Goal: Information Seeking & Learning: Learn about a topic

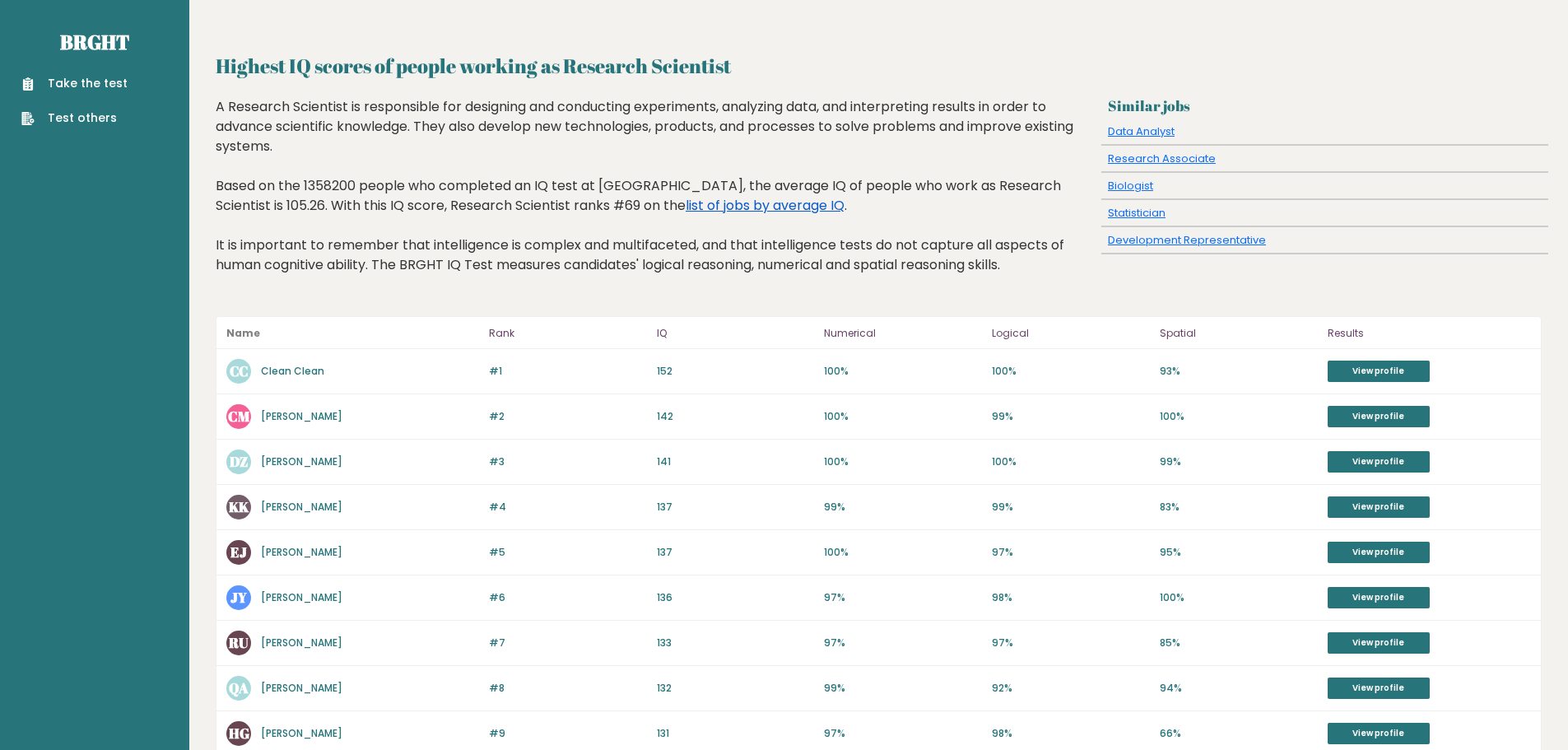
click at [686, 202] on link "list of jobs by average IQ" at bounding box center [765, 205] width 159 height 19
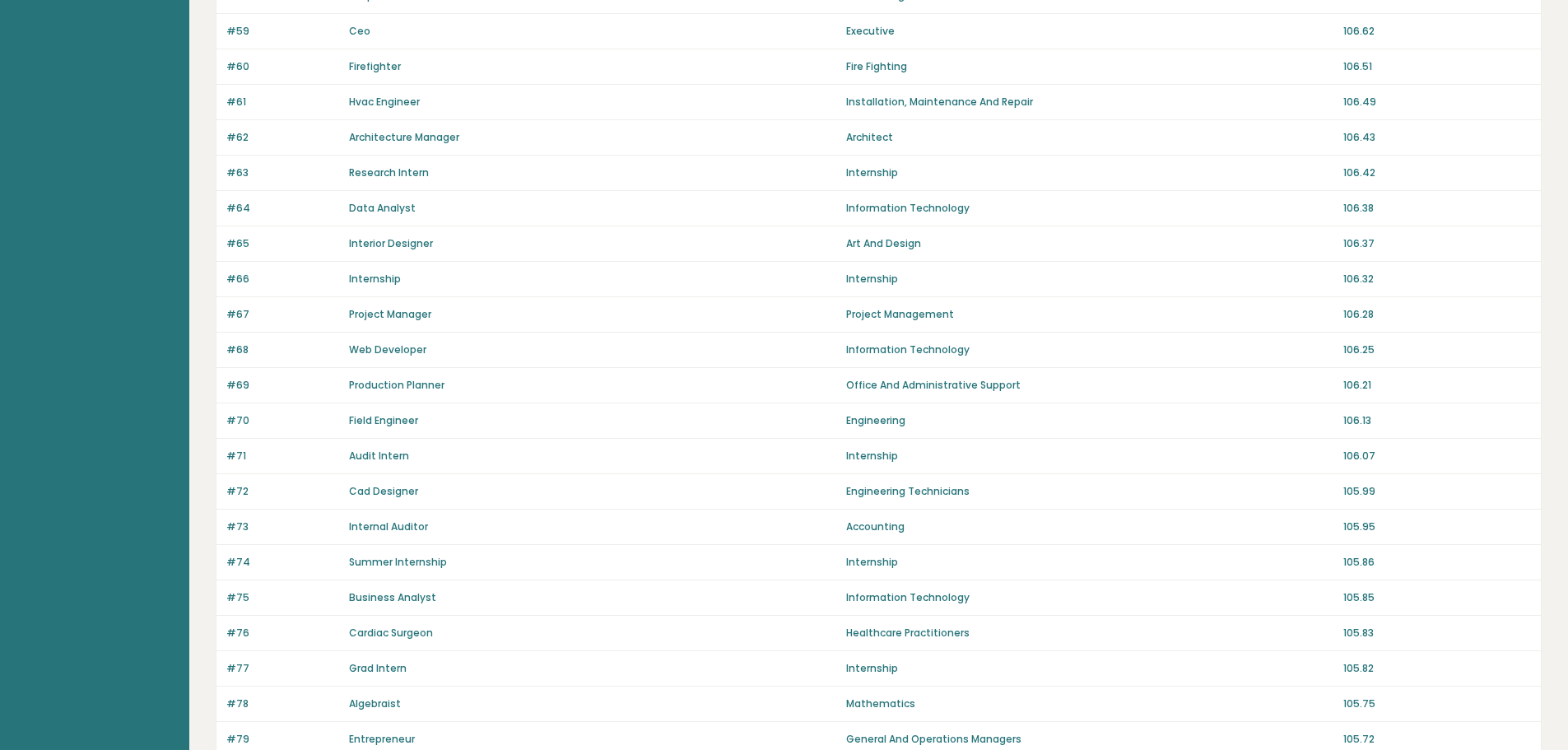
scroll to position [993, 0]
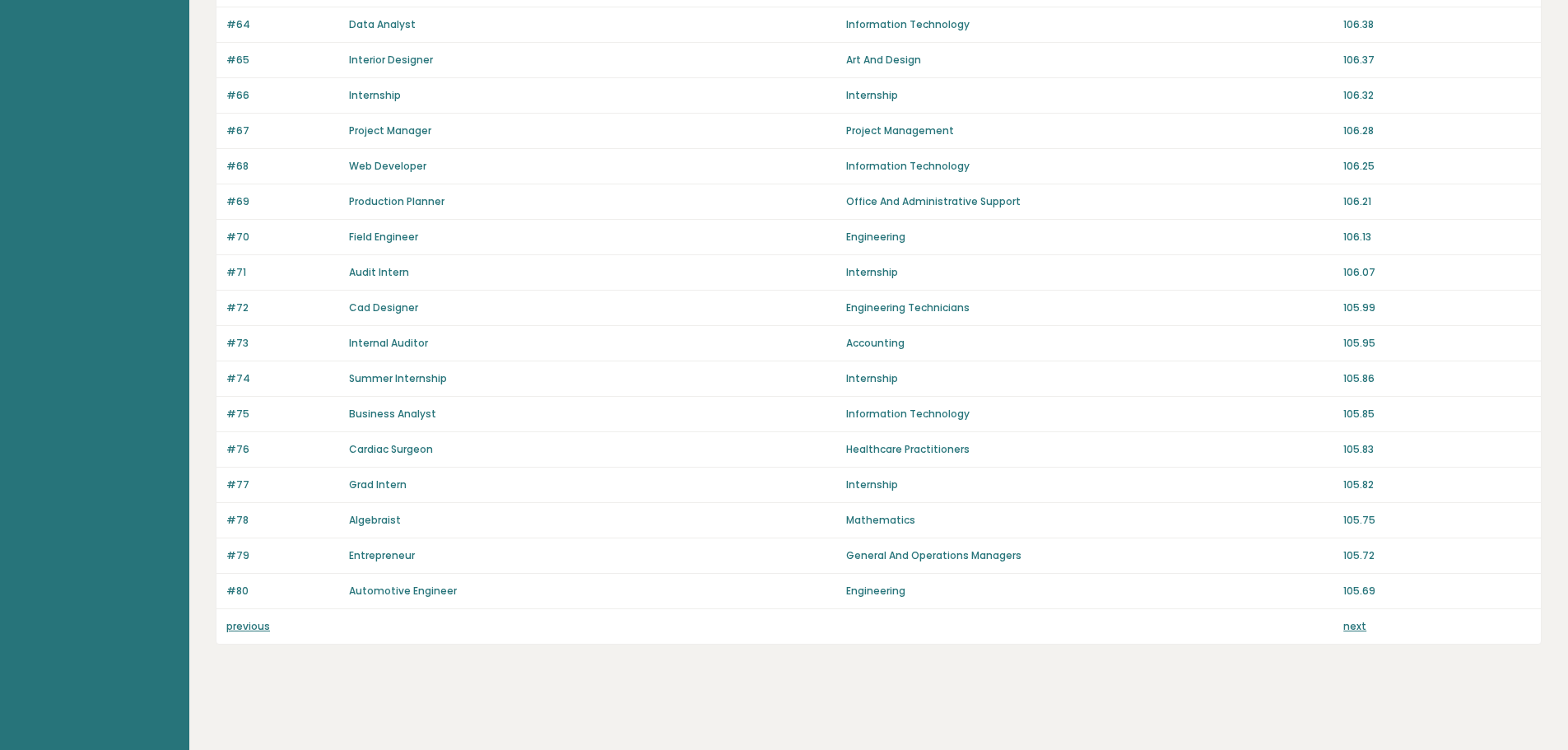
click at [1362, 627] on link "next" at bounding box center [1355, 626] width 23 height 14
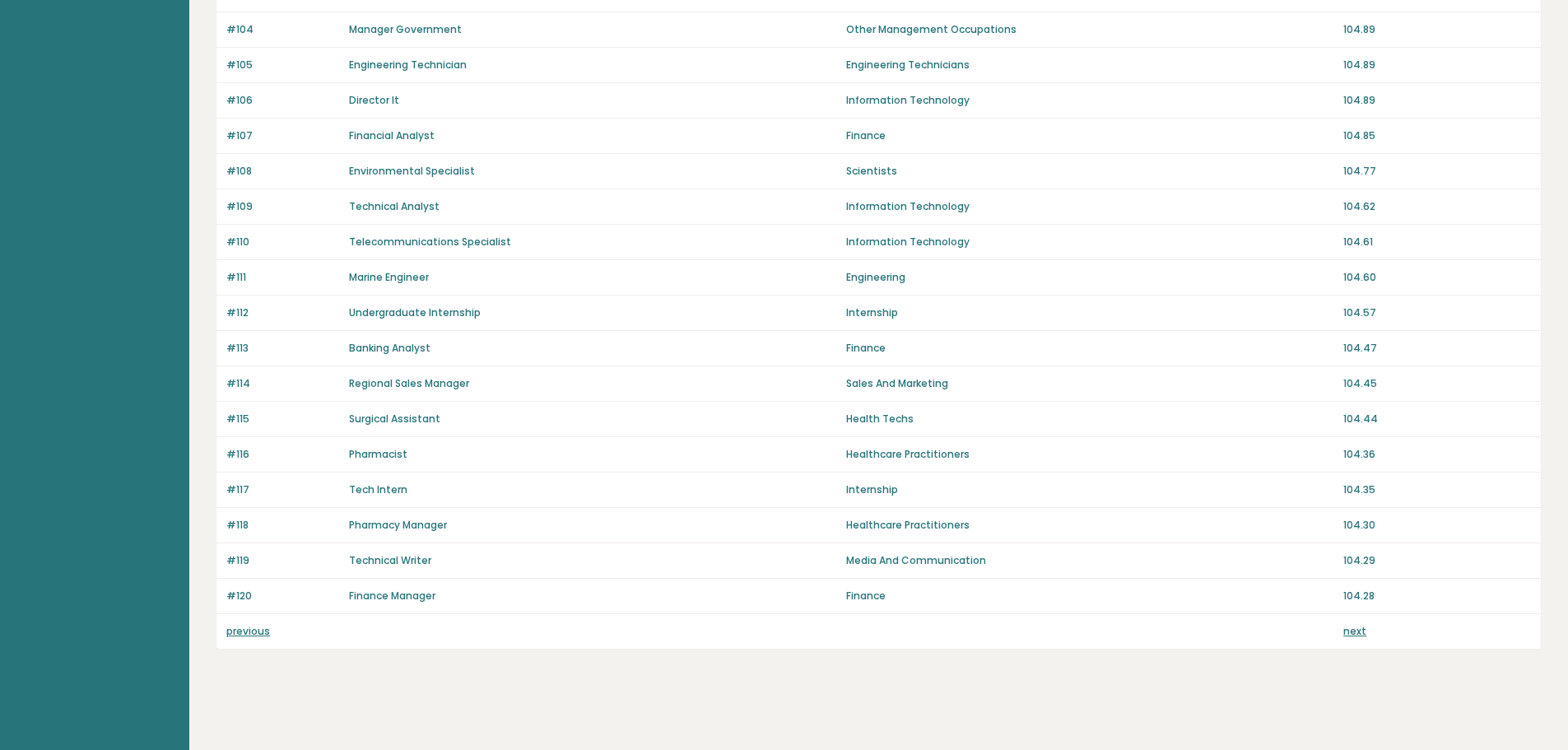
scroll to position [993, 0]
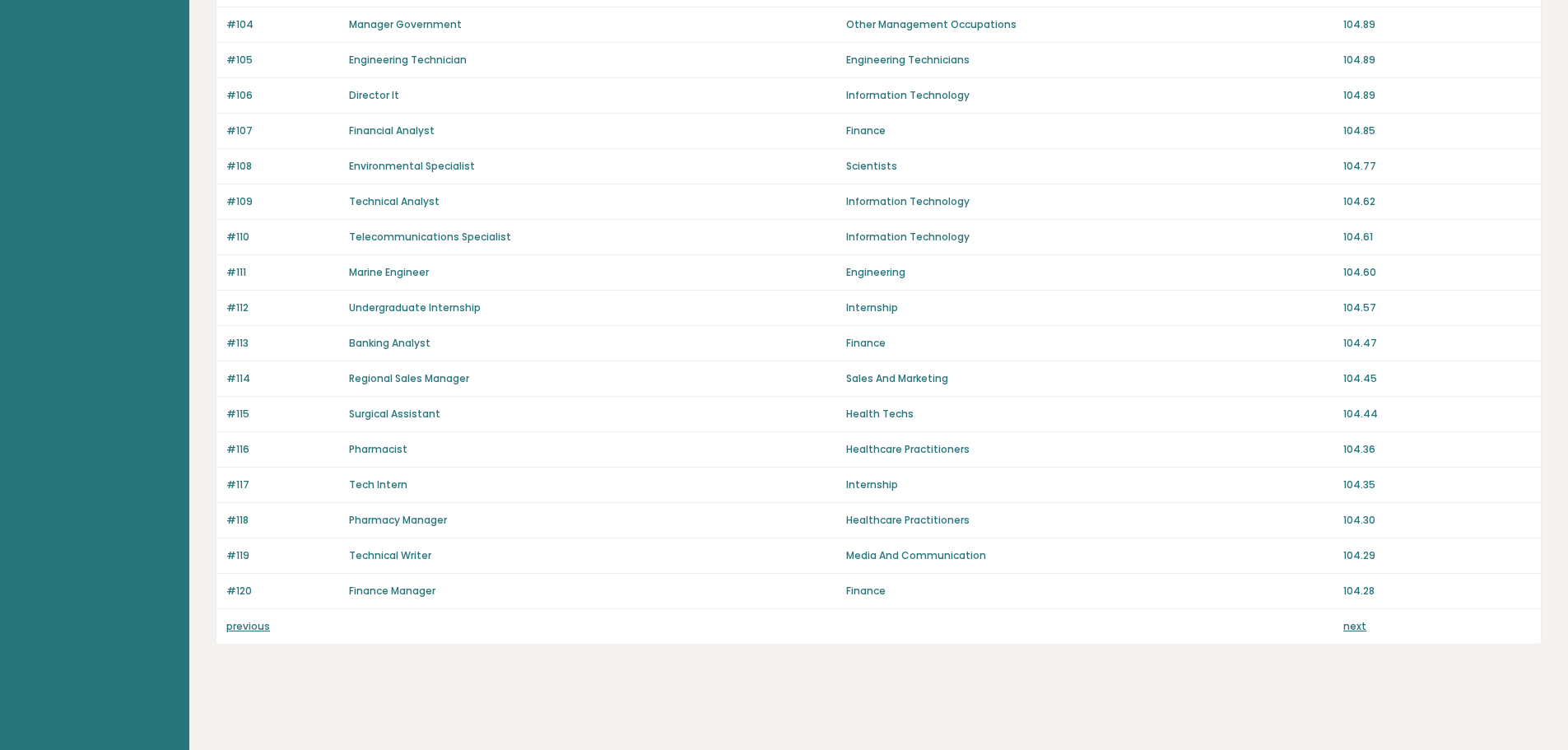
click at [1353, 628] on link "next" at bounding box center [1355, 626] width 23 height 14
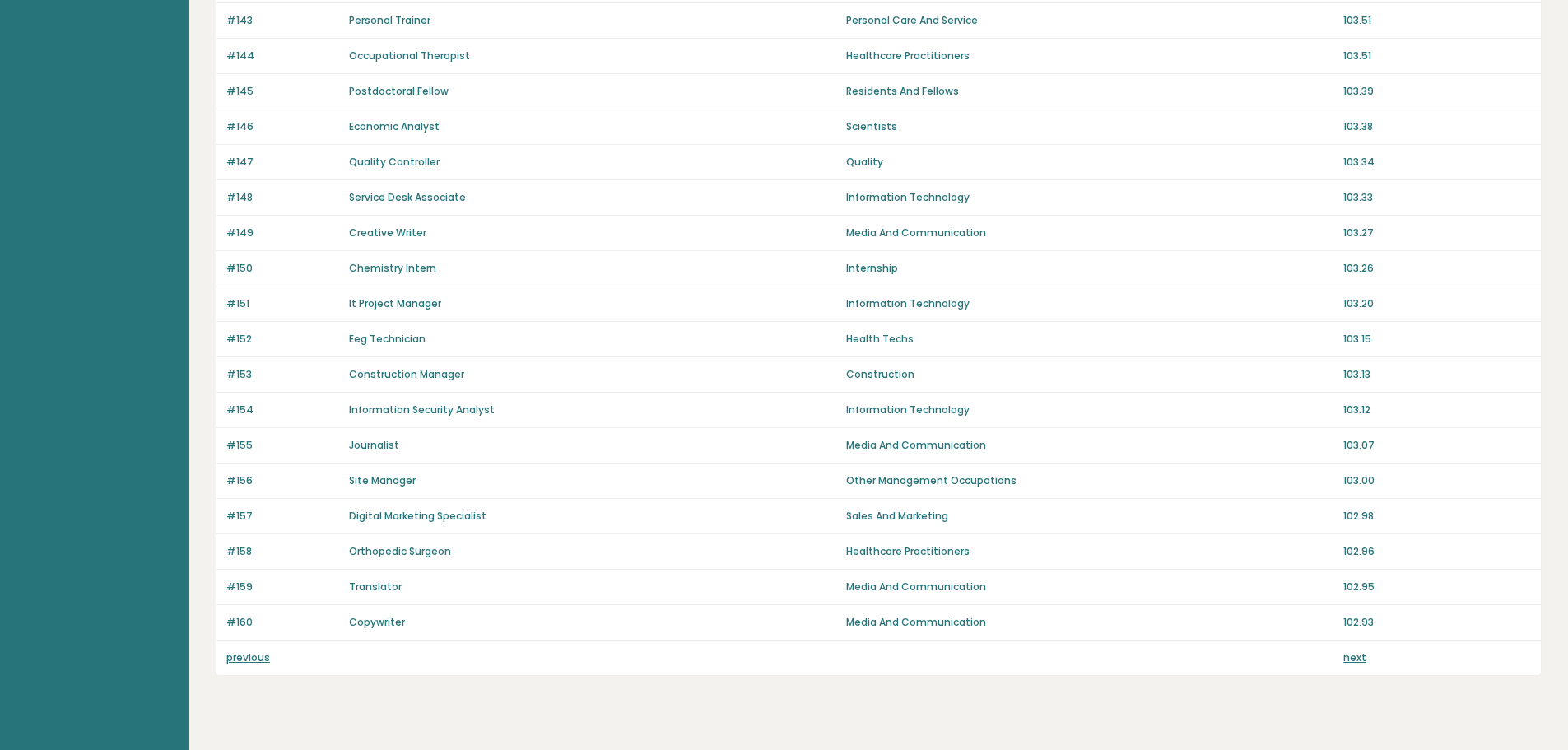
scroll to position [993, 0]
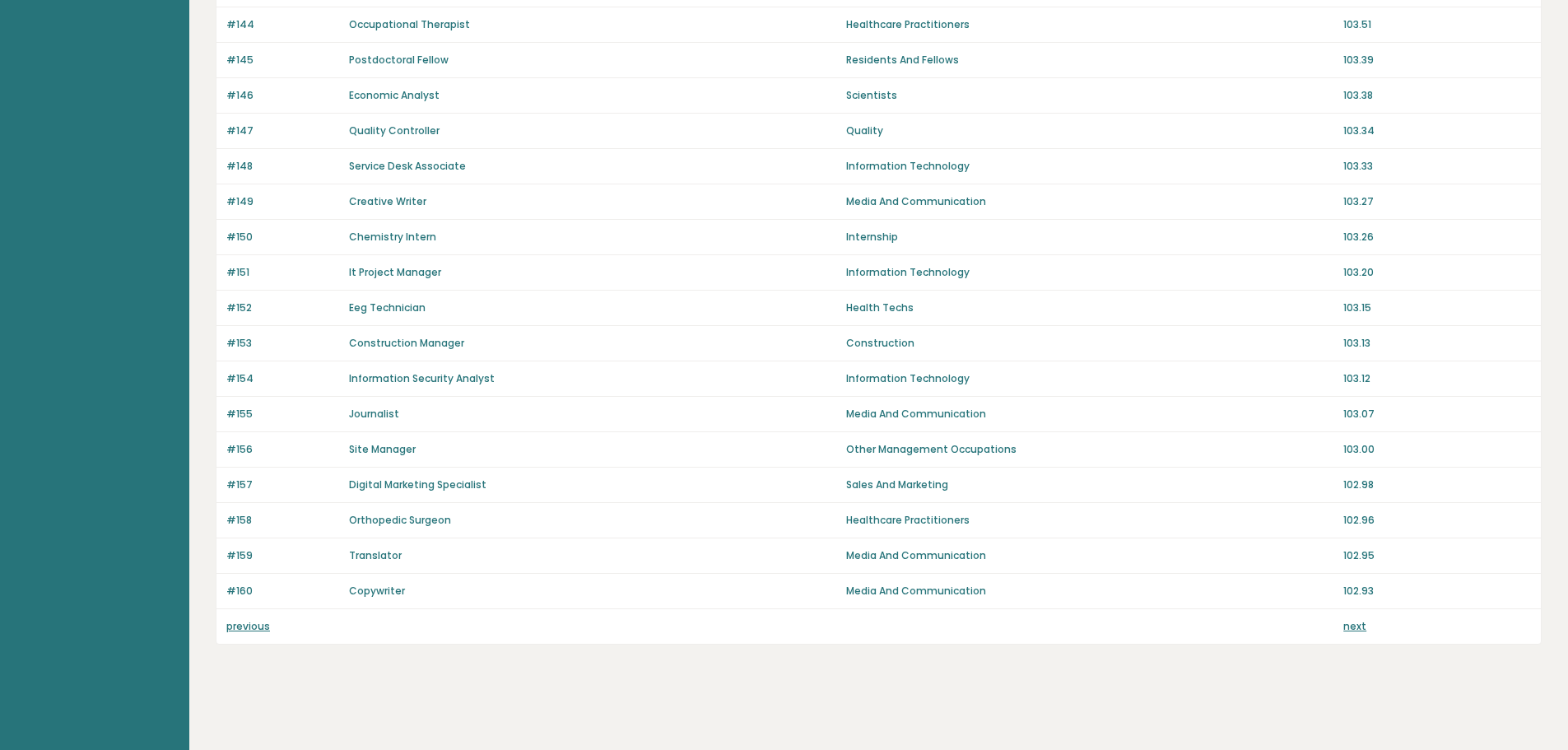
click at [1353, 628] on link "next" at bounding box center [1355, 626] width 23 height 14
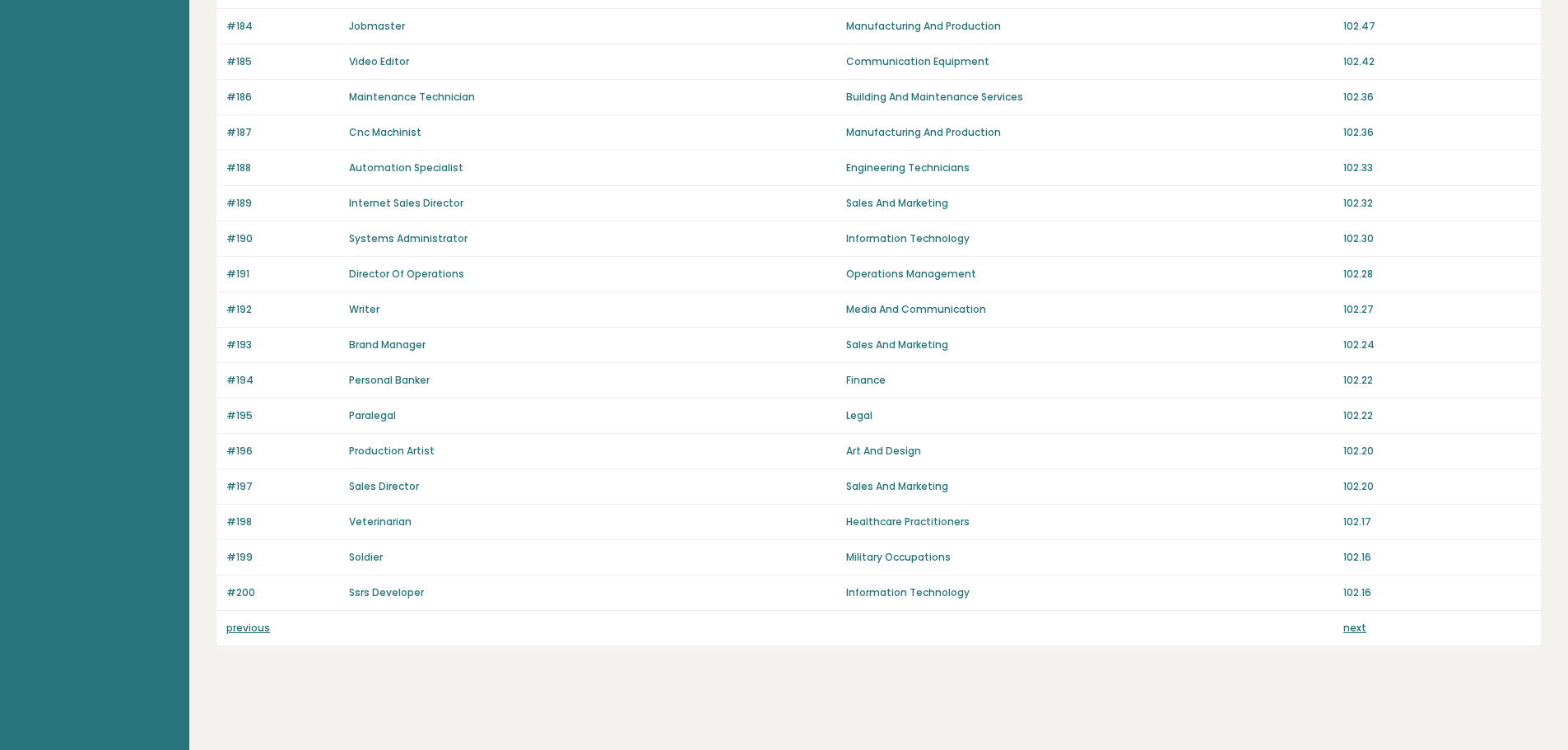
scroll to position [993, 0]
click at [1359, 627] on link "next" at bounding box center [1355, 626] width 23 height 14
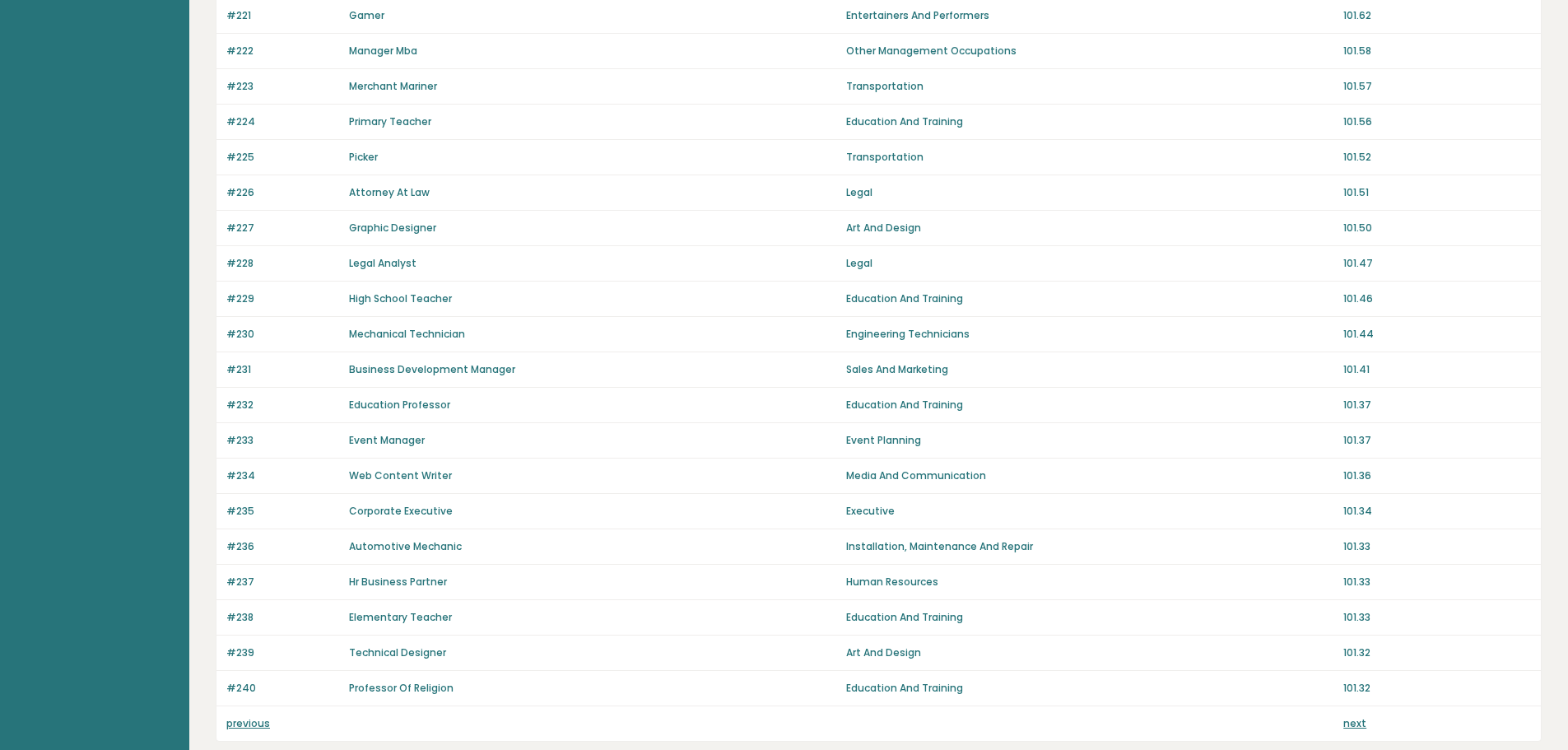
scroll to position [993, 0]
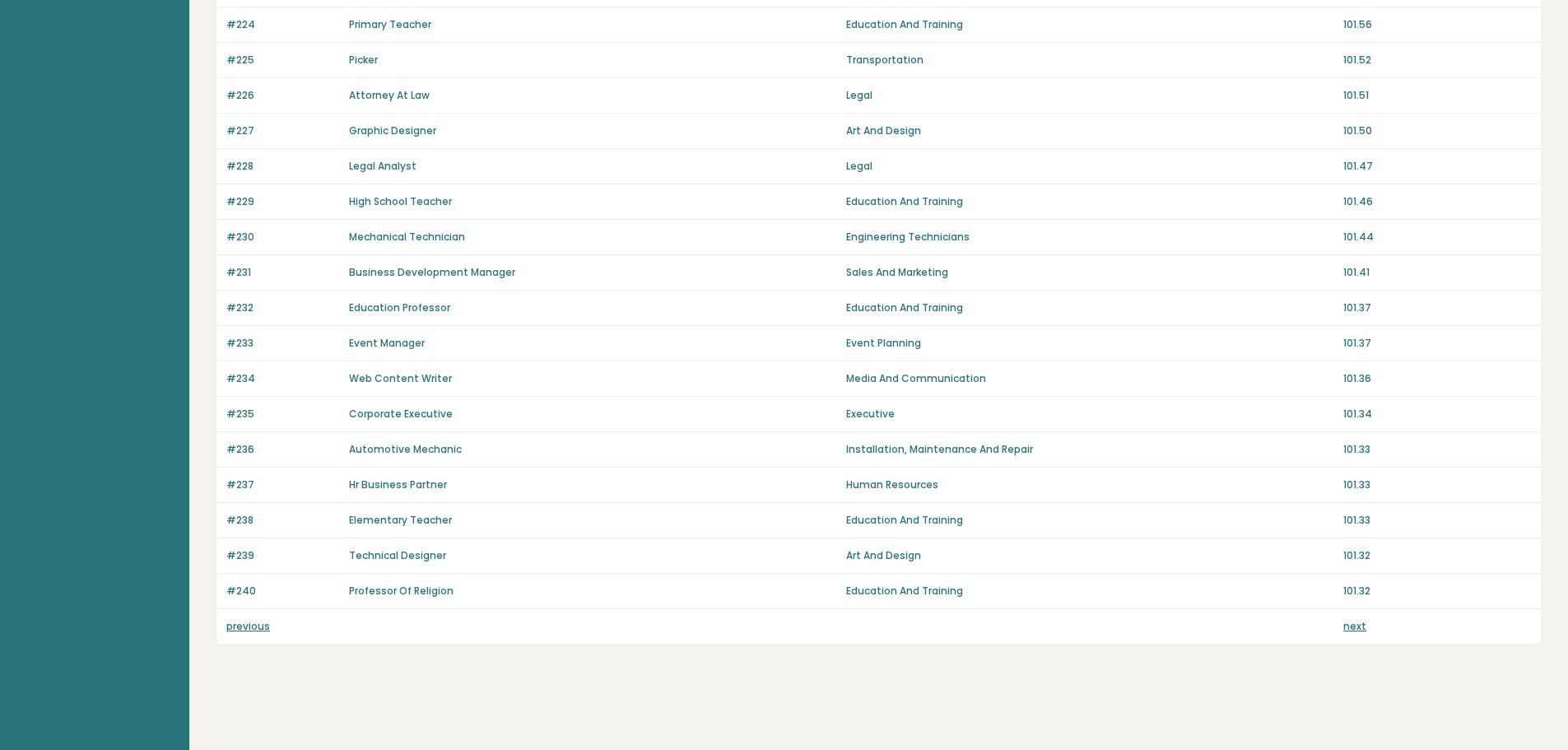
click at [1357, 630] on link "next" at bounding box center [1355, 626] width 23 height 14
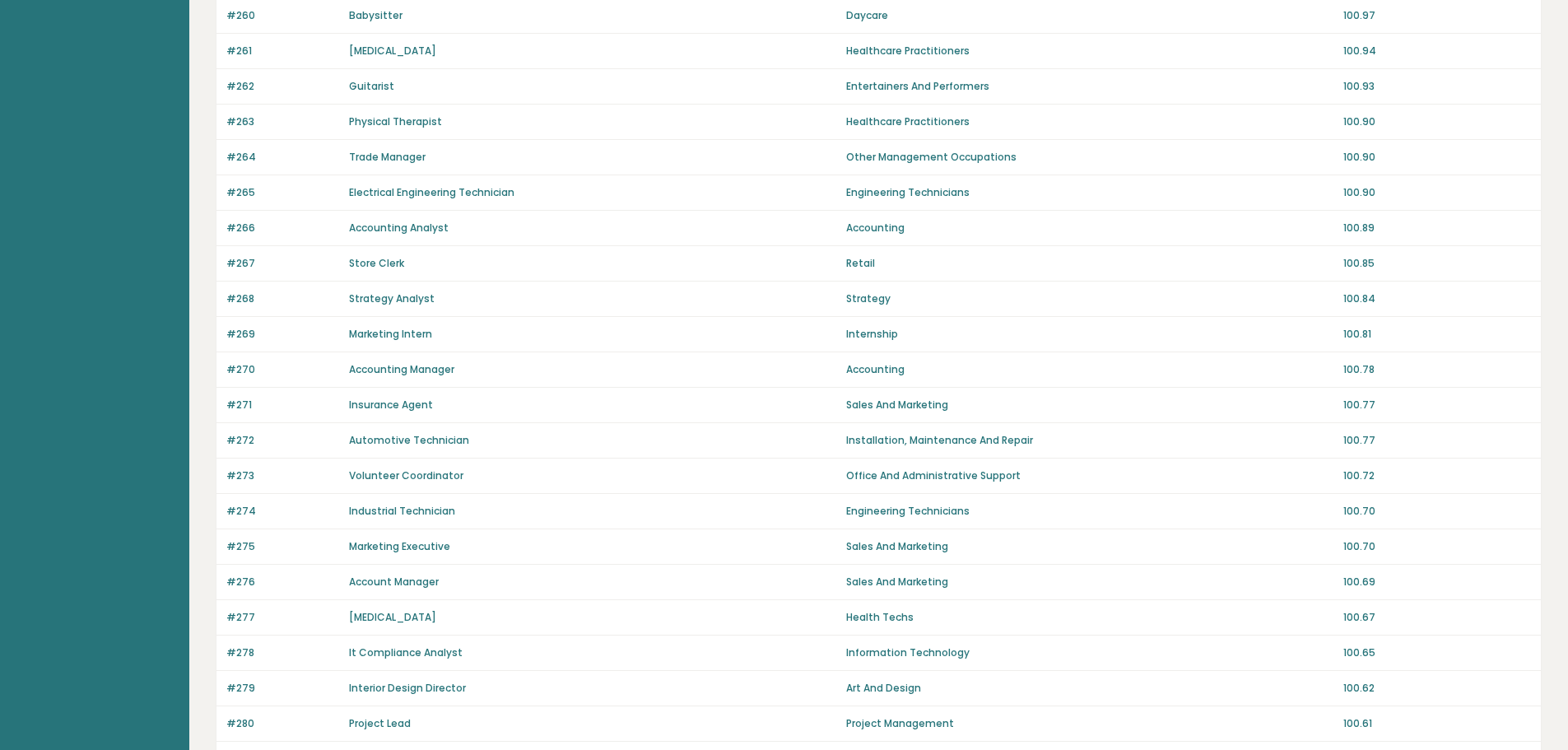
scroll to position [993, 0]
